Goal: Task Accomplishment & Management: Manage account settings

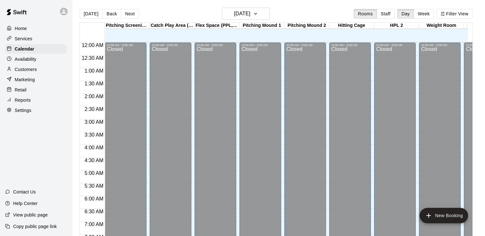
scroll to position [285, 0]
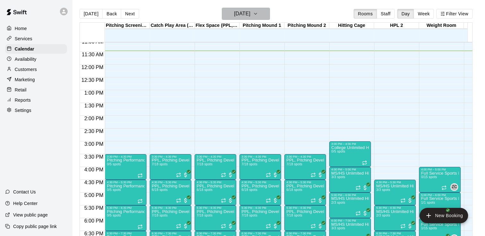
click at [245, 18] on h6 "[DATE]" at bounding box center [242, 13] width 16 height 9
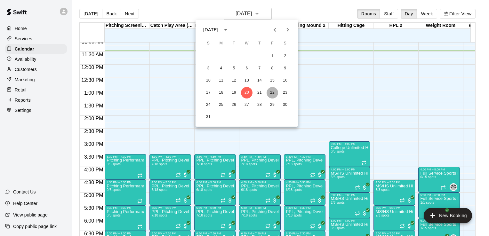
click at [277, 95] on button "22" at bounding box center [273, 93] width 12 height 12
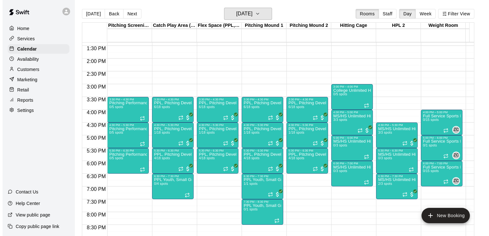
scroll to position [345, 0]
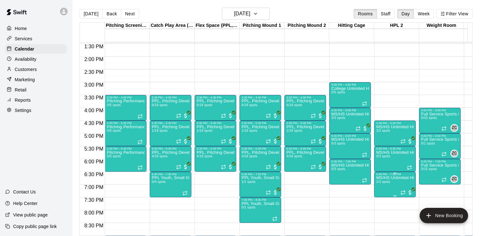
click at [402, 194] on icon "Recurring event" at bounding box center [402, 192] width 5 height 5
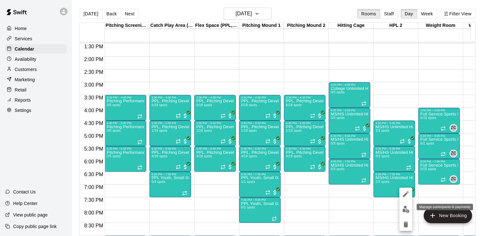
click at [407, 214] on button "edit" at bounding box center [406, 209] width 13 height 12
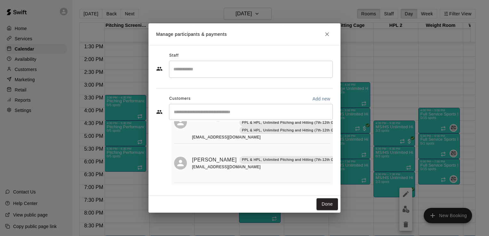
scroll to position [44, 0]
click at [329, 34] on icon "Close" at bounding box center [327, 34] width 6 height 6
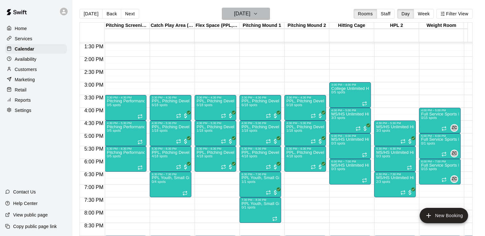
click at [250, 13] on h6 "[DATE]" at bounding box center [242, 13] width 16 height 9
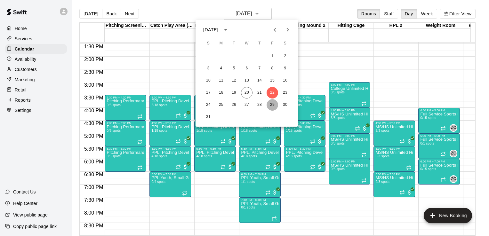
click at [272, 105] on button "29" at bounding box center [273, 105] width 12 height 12
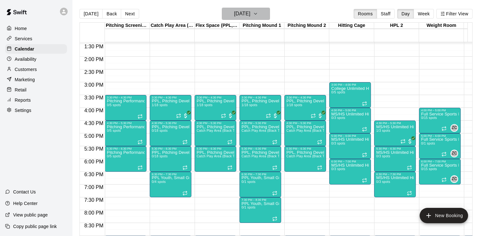
click at [239, 14] on h6 "[DATE]" at bounding box center [242, 13] width 16 height 9
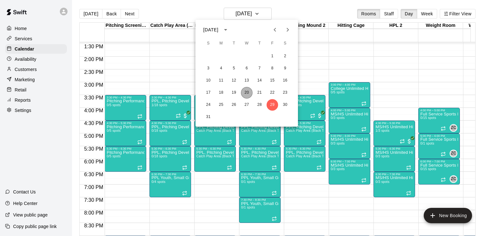
click at [247, 95] on button "20" at bounding box center [247, 93] width 12 height 12
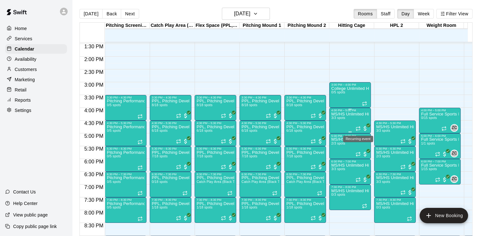
click at [359, 129] on icon "Recurring event" at bounding box center [357, 128] width 5 height 5
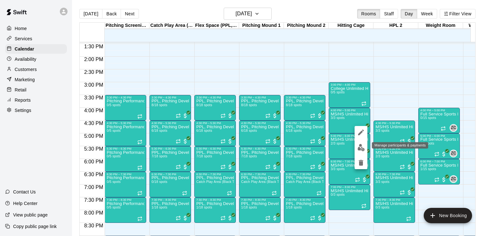
click at [361, 147] on img "edit" at bounding box center [361, 147] width 7 height 7
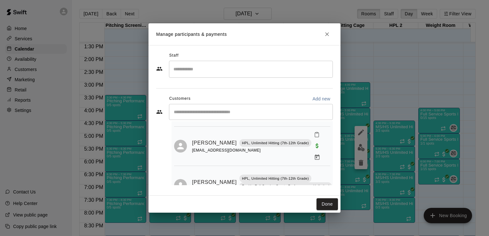
scroll to position [62, 0]
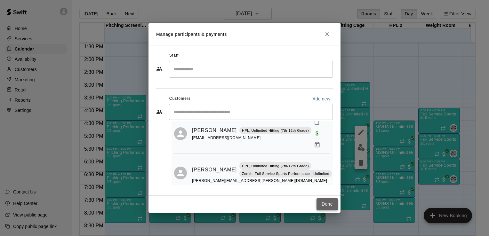
click at [323, 200] on button "Done" at bounding box center [327, 205] width 21 height 12
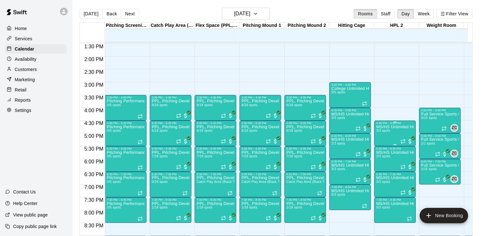
click at [402, 139] on icon "Recurring event" at bounding box center [402, 141] width 5 height 5
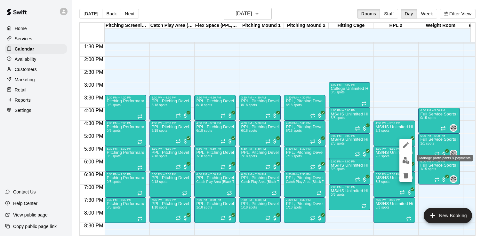
click at [403, 157] on img "edit" at bounding box center [406, 160] width 7 height 7
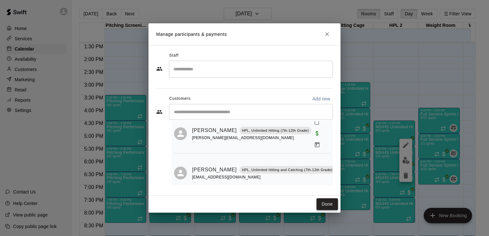
click at [327, 203] on button "Done" at bounding box center [327, 205] width 21 height 12
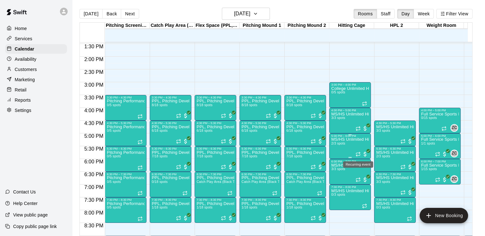
click at [357, 154] on icon "Recurring event" at bounding box center [357, 154] width 5 height 5
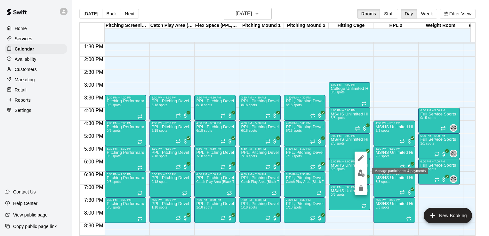
click at [360, 176] on img "edit" at bounding box center [361, 173] width 7 height 7
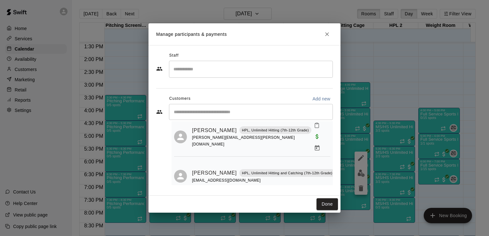
scroll to position [22, 0]
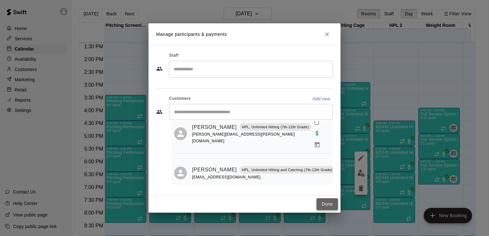
click at [328, 205] on button "Done" at bounding box center [327, 205] width 21 height 12
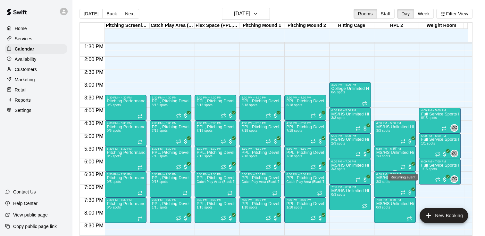
click at [401, 169] on icon "Recurring event" at bounding box center [401, 169] width 1 height 2
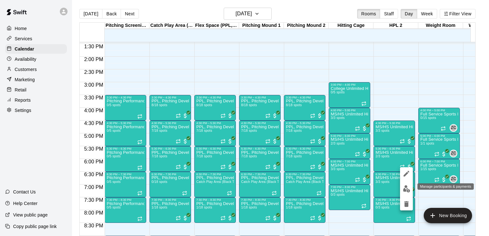
click at [405, 189] on img "edit" at bounding box center [406, 188] width 7 height 7
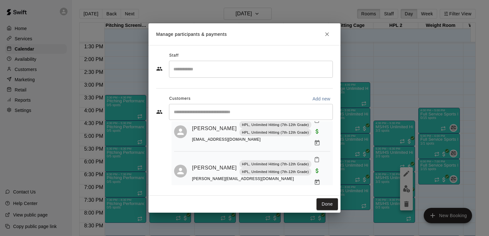
scroll to position [32, 0]
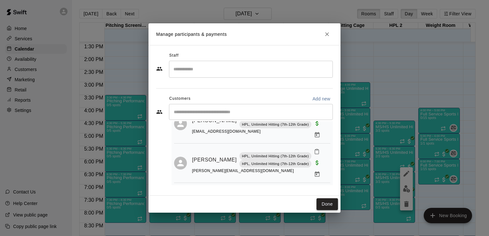
click at [324, 204] on button "Done" at bounding box center [327, 205] width 21 height 12
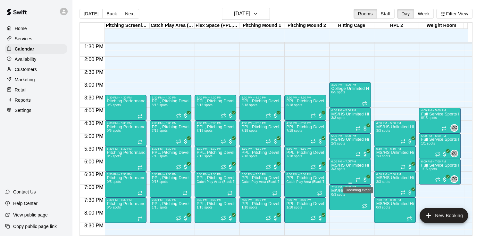
click at [358, 180] on icon "Recurring event" at bounding box center [357, 179] width 5 height 5
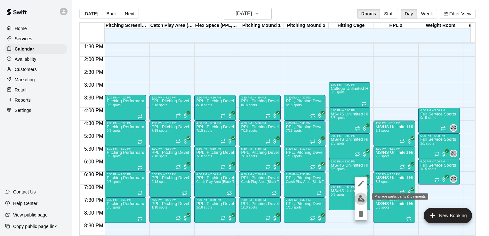
click at [358, 198] on img "edit" at bounding box center [361, 198] width 7 height 7
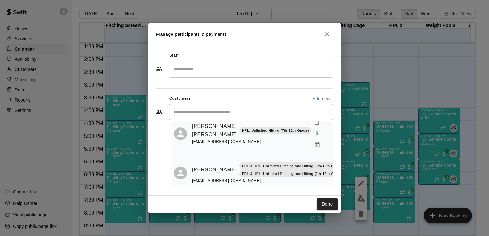
scroll to position [4, 0]
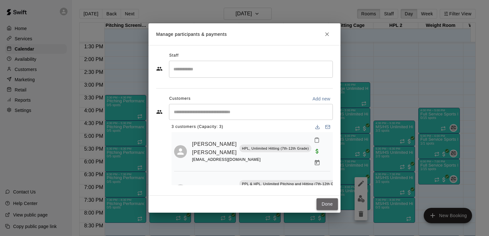
click at [329, 202] on button "Done" at bounding box center [327, 205] width 21 height 12
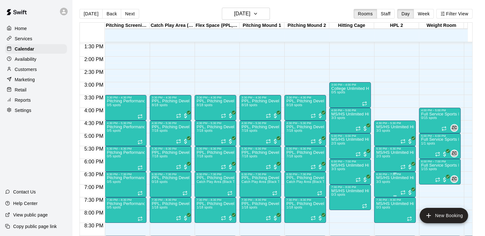
click at [400, 193] on icon "Recurring event" at bounding box center [402, 192] width 5 height 5
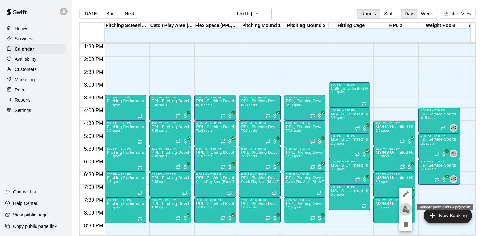
click at [410, 210] on button "edit" at bounding box center [406, 209] width 13 height 12
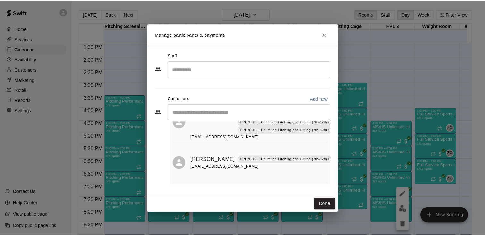
scroll to position [83, 0]
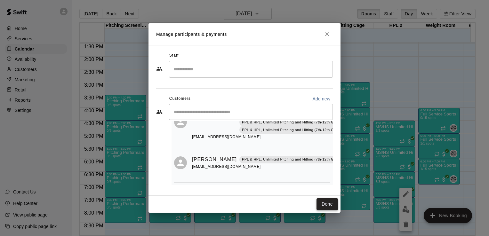
click at [329, 204] on button "Done" at bounding box center [327, 205] width 21 height 12
